Goal: Task Accomplishment & Management: Manage account settings

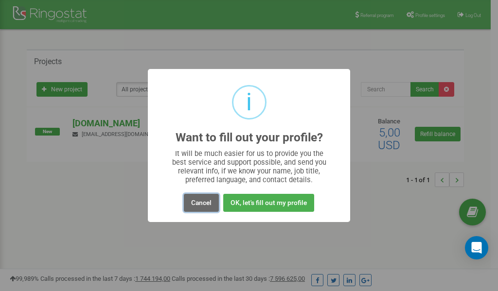
click at [204, 202] on button "Cancel" at bounding box center [201, 203] width 35 height 18
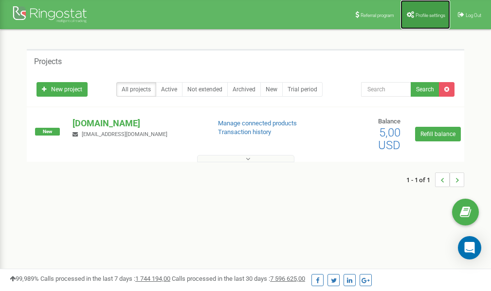
click at [417, 9] on link "Profile settings" at bounding box center [425, 14] width 50 height 29
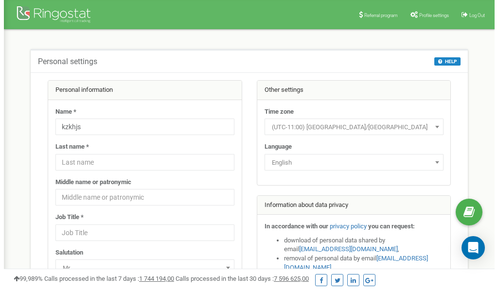
scroll to position [49, 0]
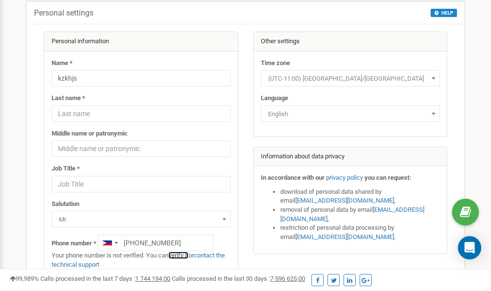
click at [182, 255] on link "verify it" at bounding box center [178, 255] width 20 height 7
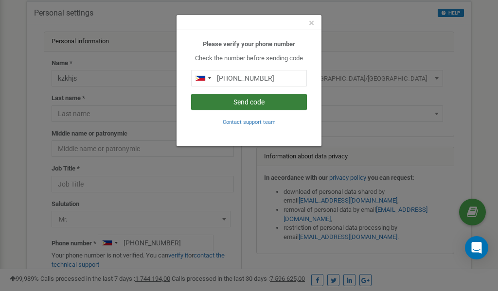
click at [247, 103] on button "Send code" at bounding box center [249, 102] width 116 height 17
